Goal: Task Accomplishment & Management: Manage account settings

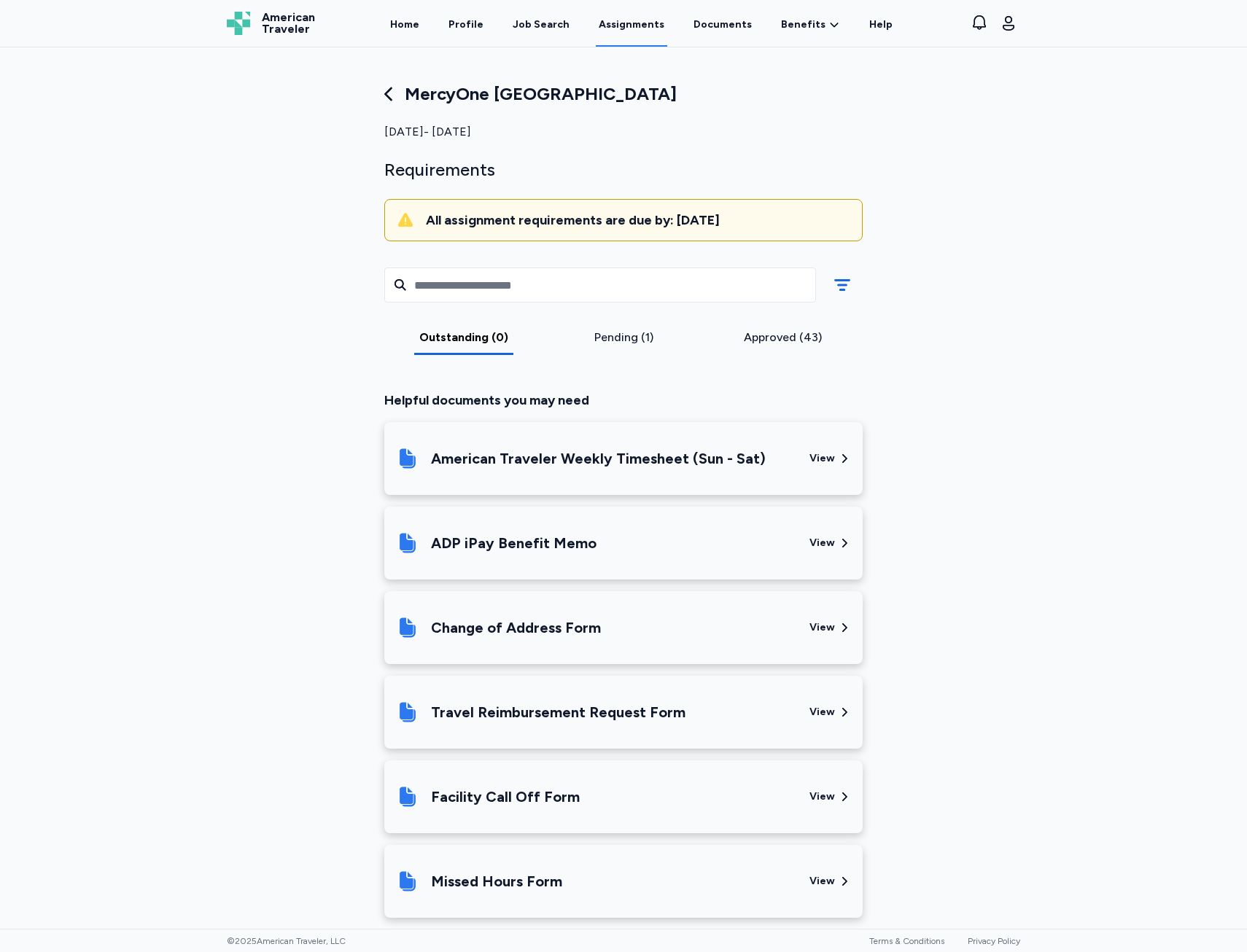
click at [397, 30] on div "Home Profile Job Search Assignments Documents Benefits Benefits Overview Referr…" at bounding box center [642, 23] width 617 height 46
click at [396, 29] on div "Home Profile Job Search Assignments Documents Benefits Benefits Overview Referr…" at bounding box center [642, 23] width 617 height 46
click at [419, 22] on link "Home" at bounding box center [405, 24] width 35 height 45
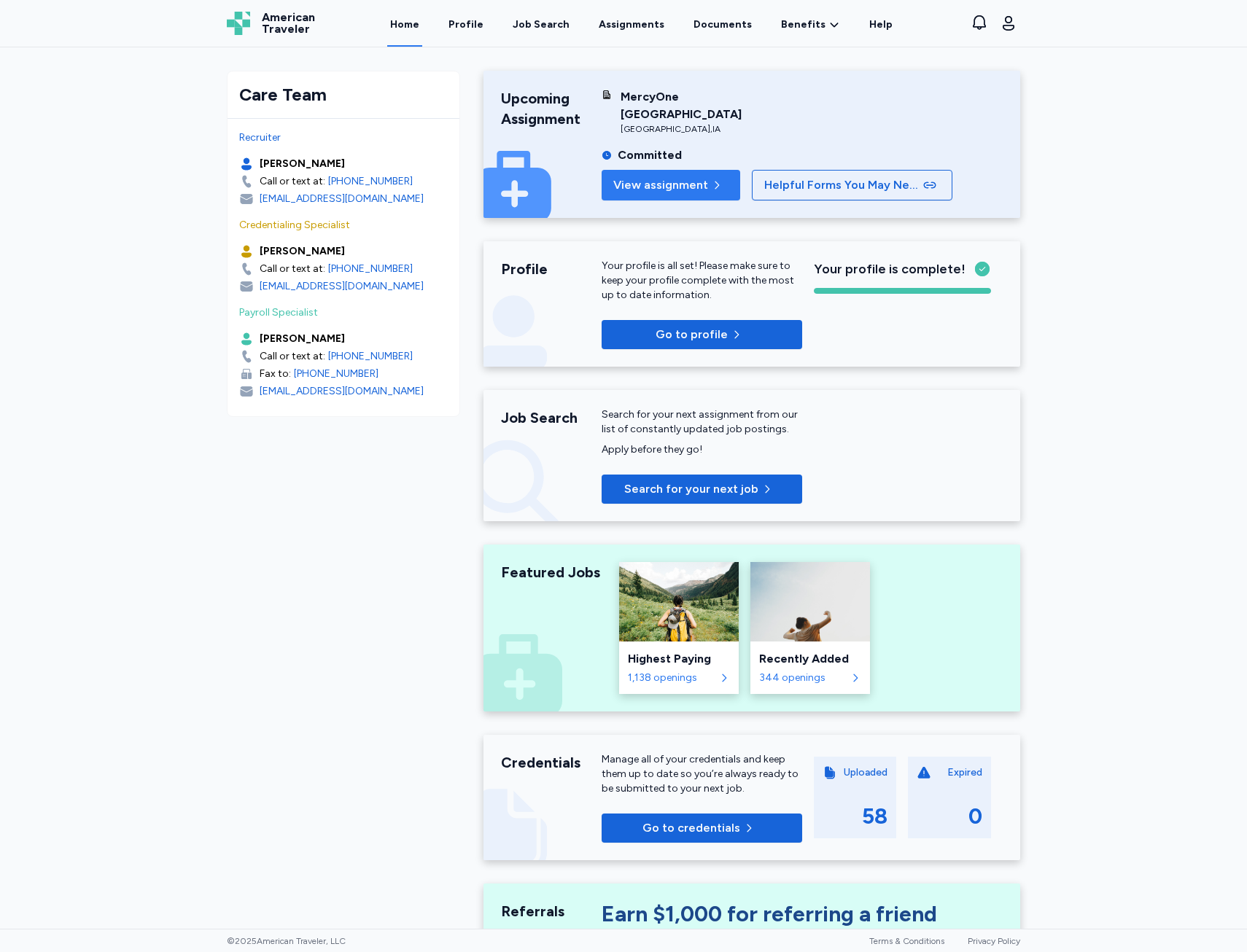
click at [653, 187] on span "View assignment" at bounding box center [661, 184] width 95 height 18
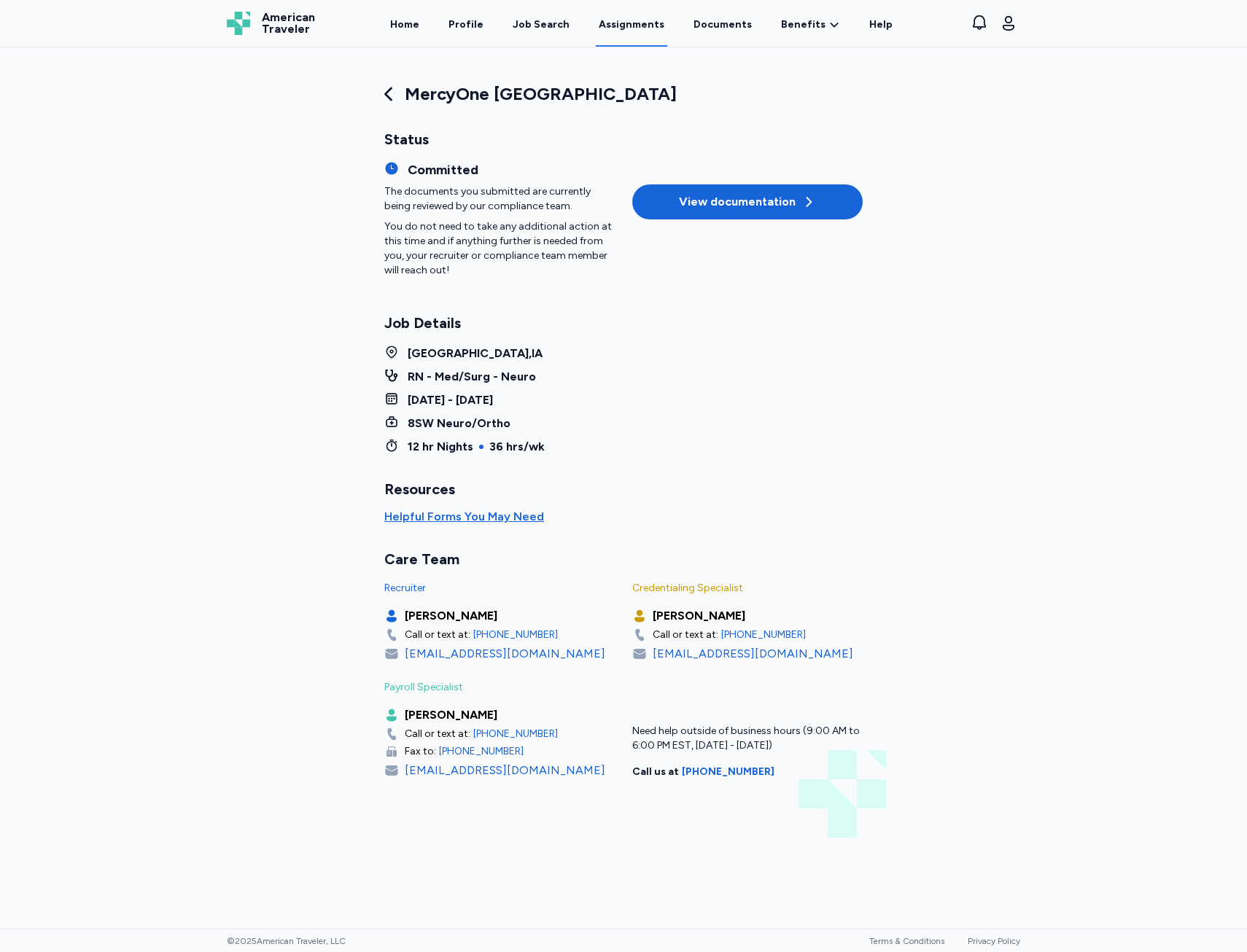
click at [719, 214] on button "View documentation" at bounding box center [747, 202] width 231 height 35
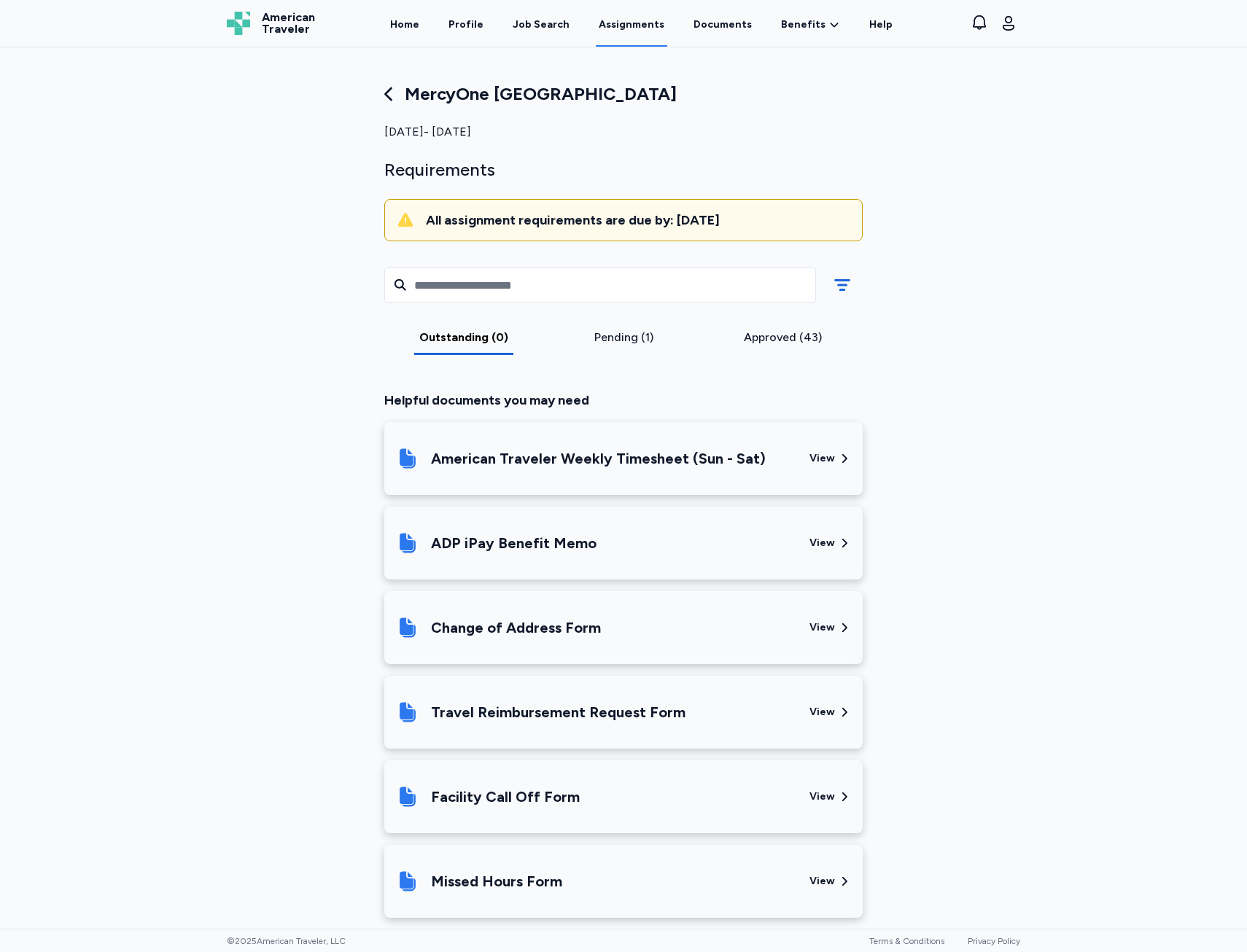
click at [665, 337] on div "Pending (1)" at bounding box center [624, 337] width 148 height 18
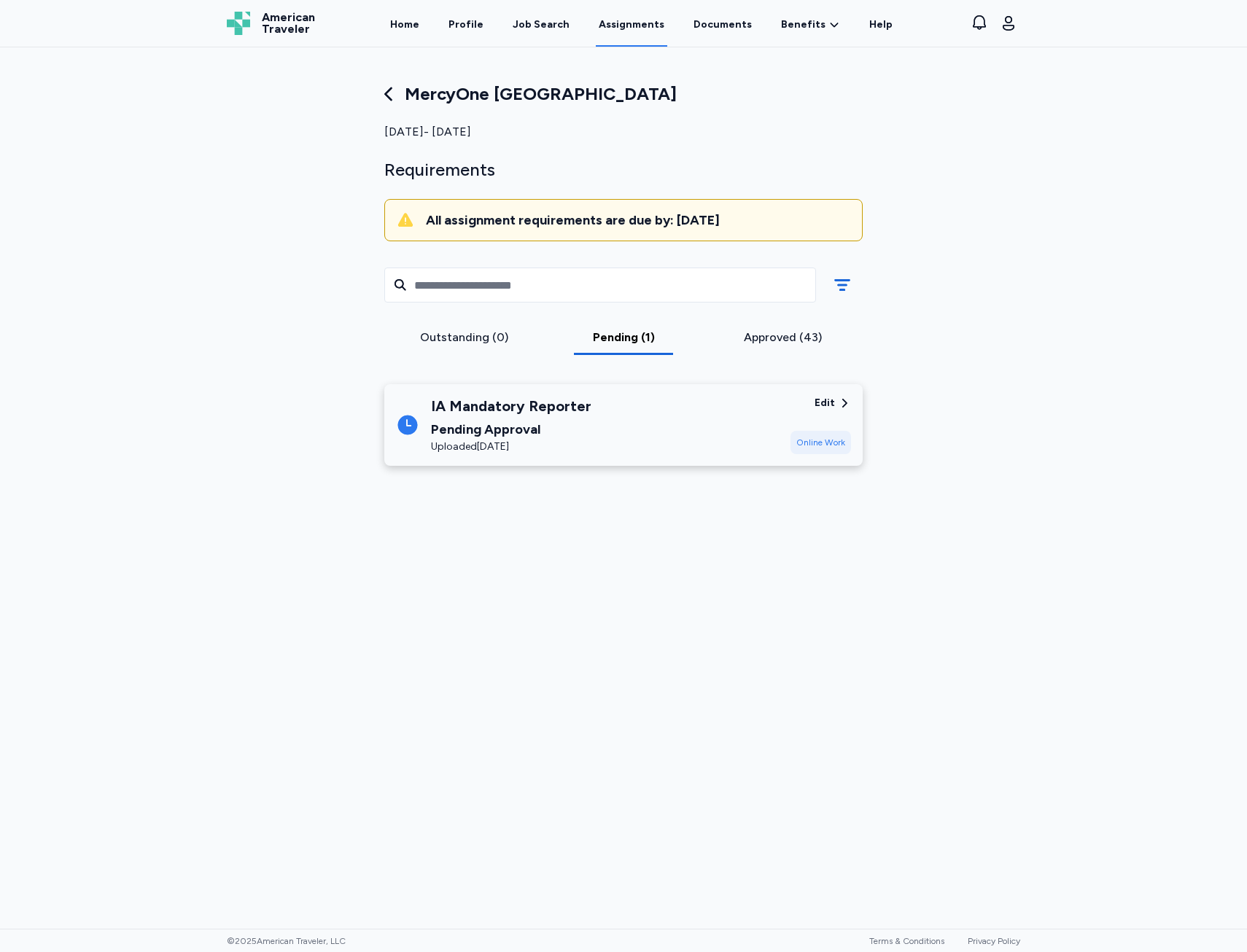
click at [470, 413] on div "IA Mandatory Reporter" at bounding box center [511, 406] width 160 height 20
